Goal: Transaction & Acquisition: Purchase product/service

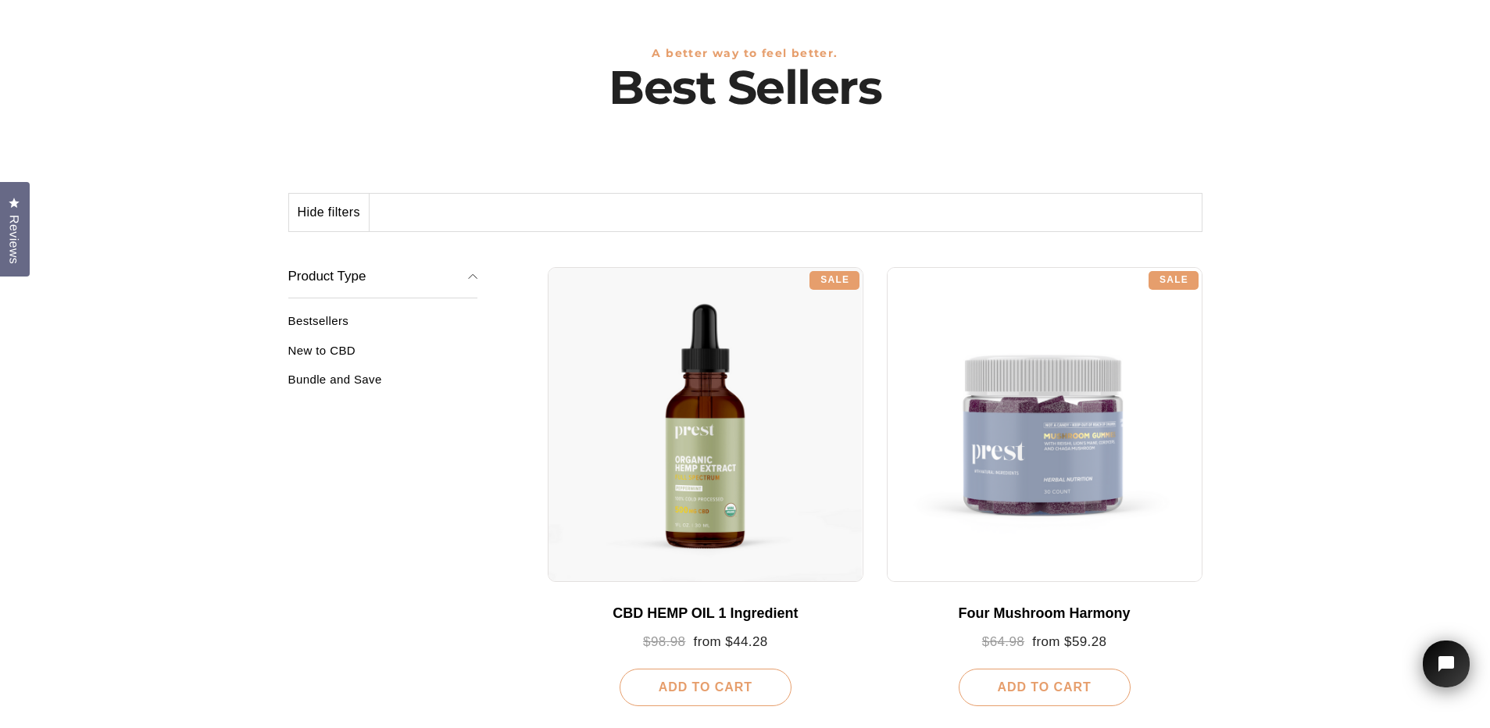
scroll to position [78, 0]
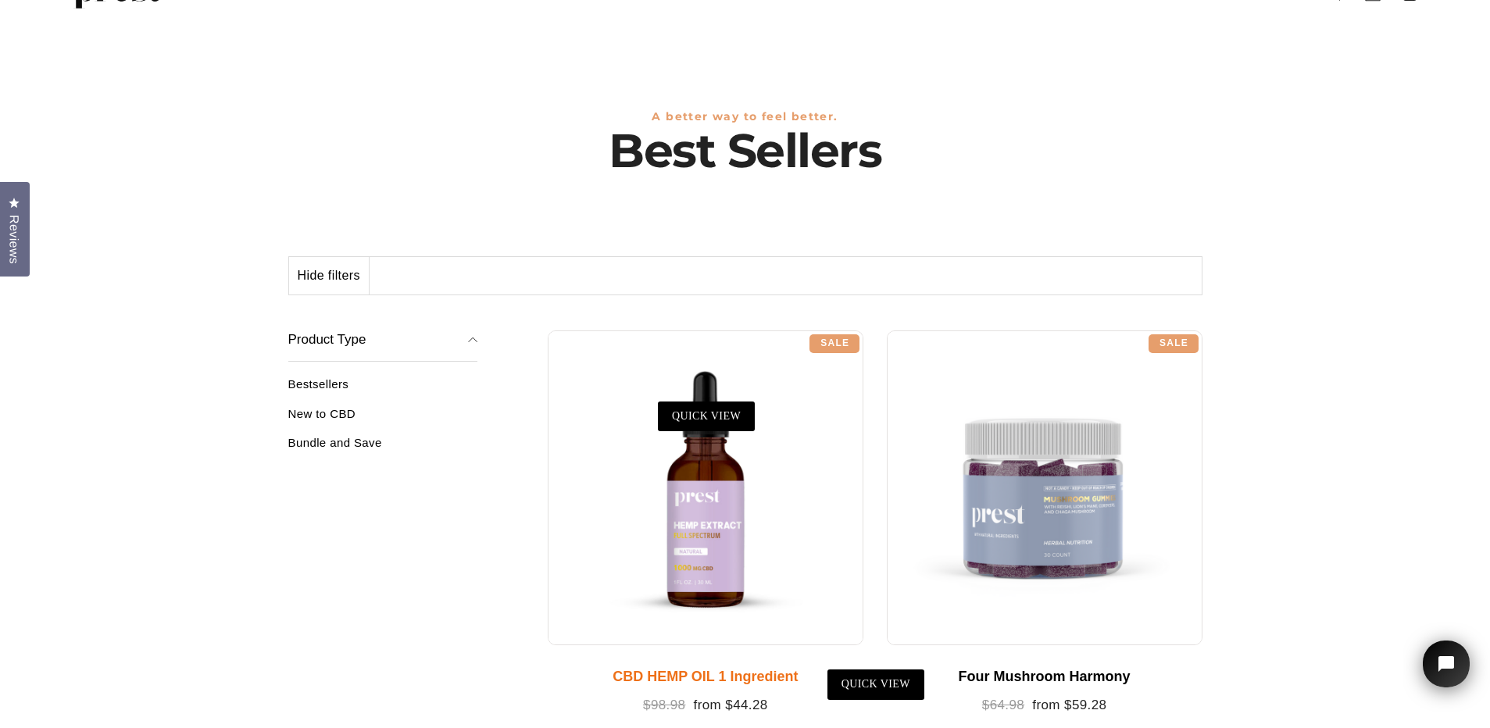
click at [718, 515] on div at bounding box center [706, 489] width 316 height 316
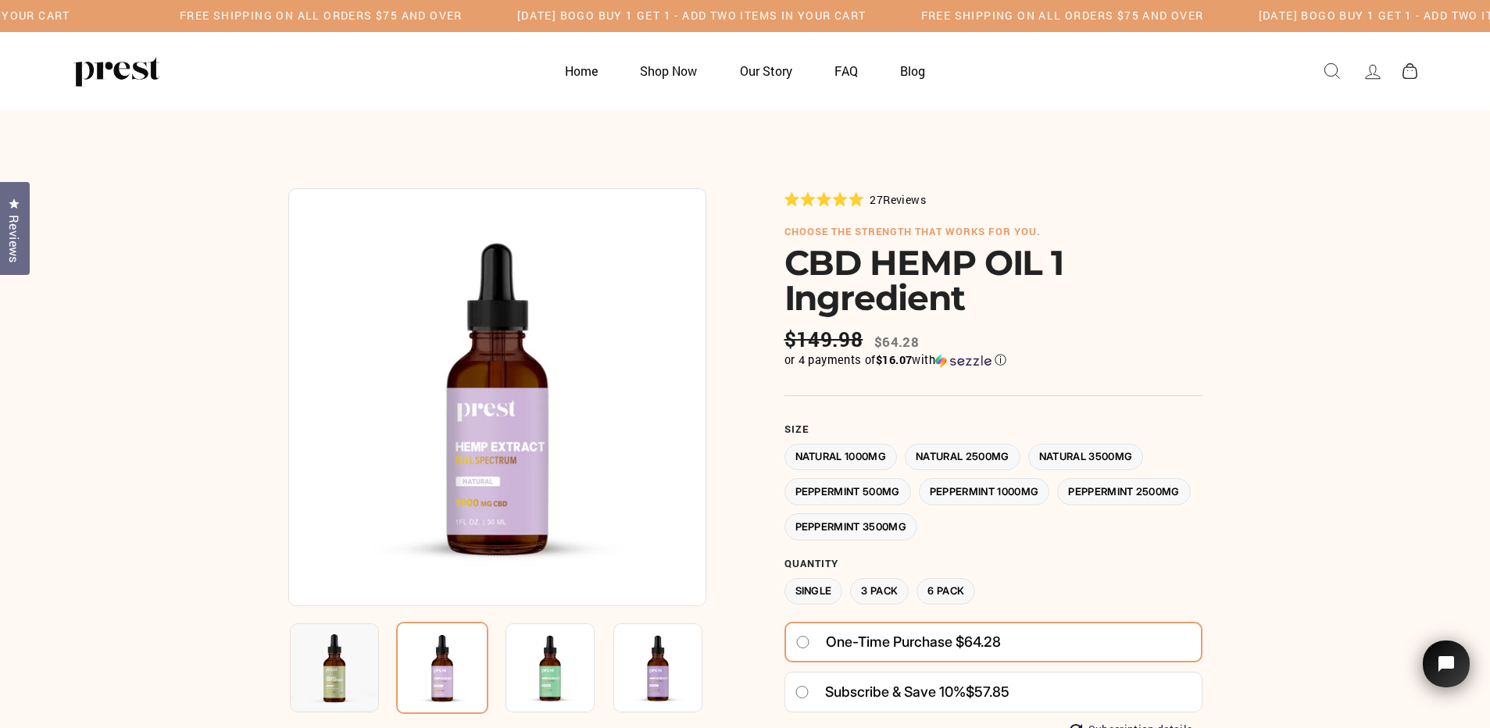
click at [1117, 456] on label "Natural 3500MG" at bounding box center [1086, 457] width 116 height 27
